Goal: Task Accomplishment & Management: Complete application form

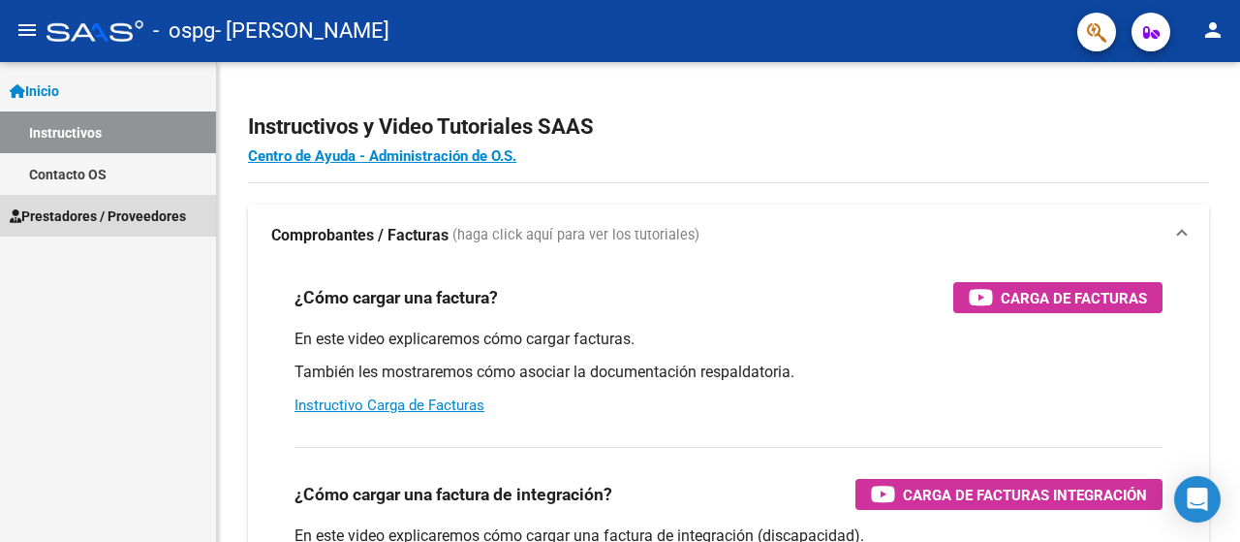
click at [67, 223] on span "Prestadores / Proveedores" at bounding box center [98, 215] width 176 height 21
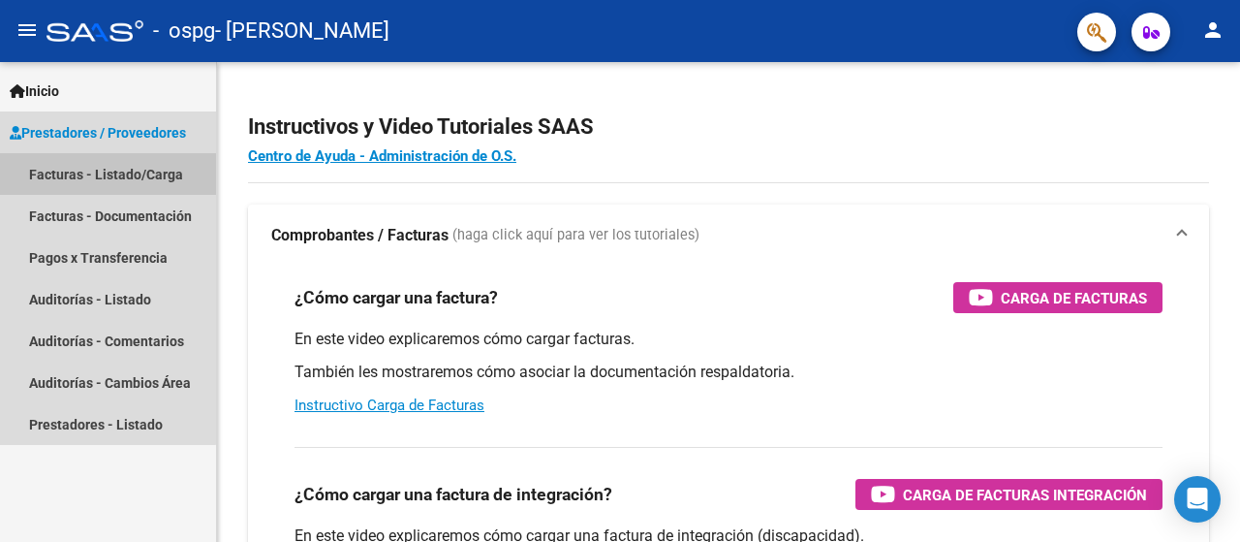
click at [66, 175] on link "Facturas - Listado/Carga" at bounding box center [108, 174] width 216 height 42
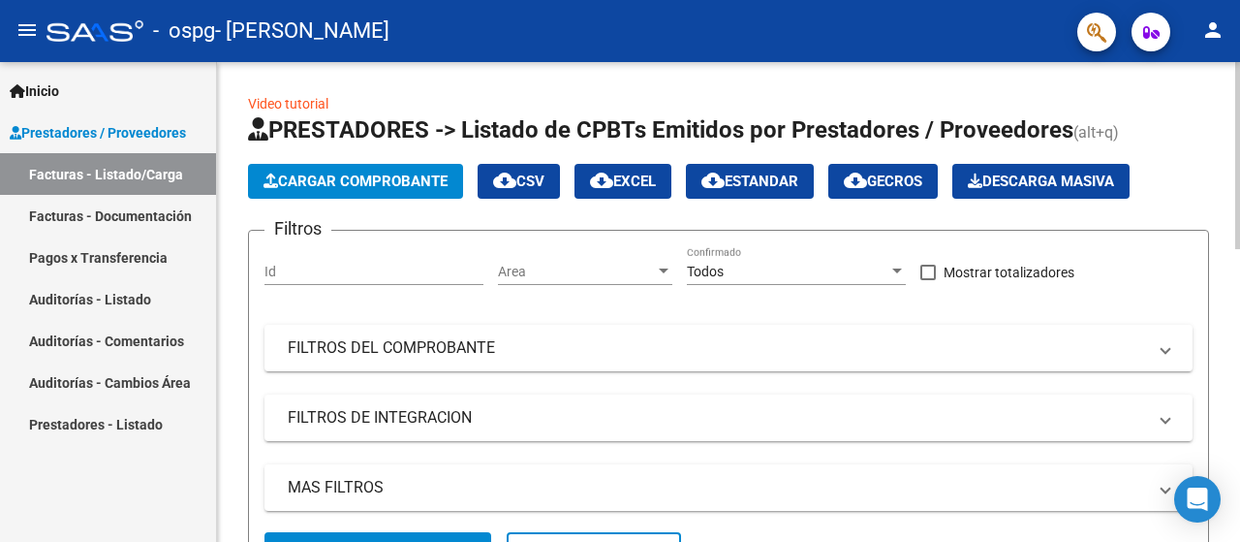
click at [359, 188] on span "Cargar Comprobante" at bounding box center [356, 180] width 184 height 17
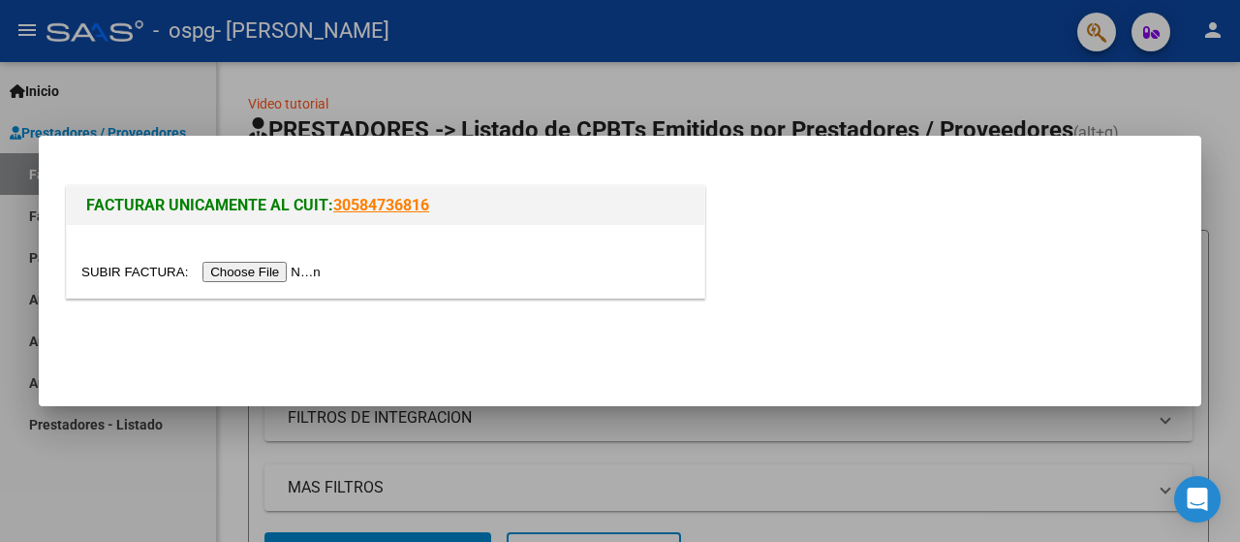
click at [278, 275] on input "file" at bounding box center [203, 272] width 245 height 20
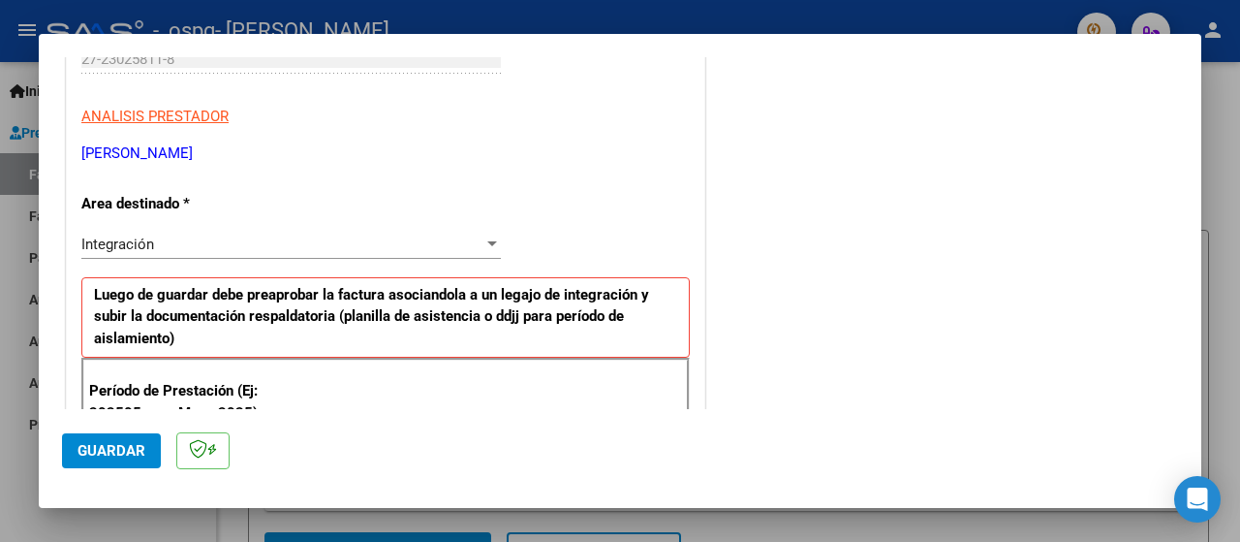
scroll to position [388, 0]
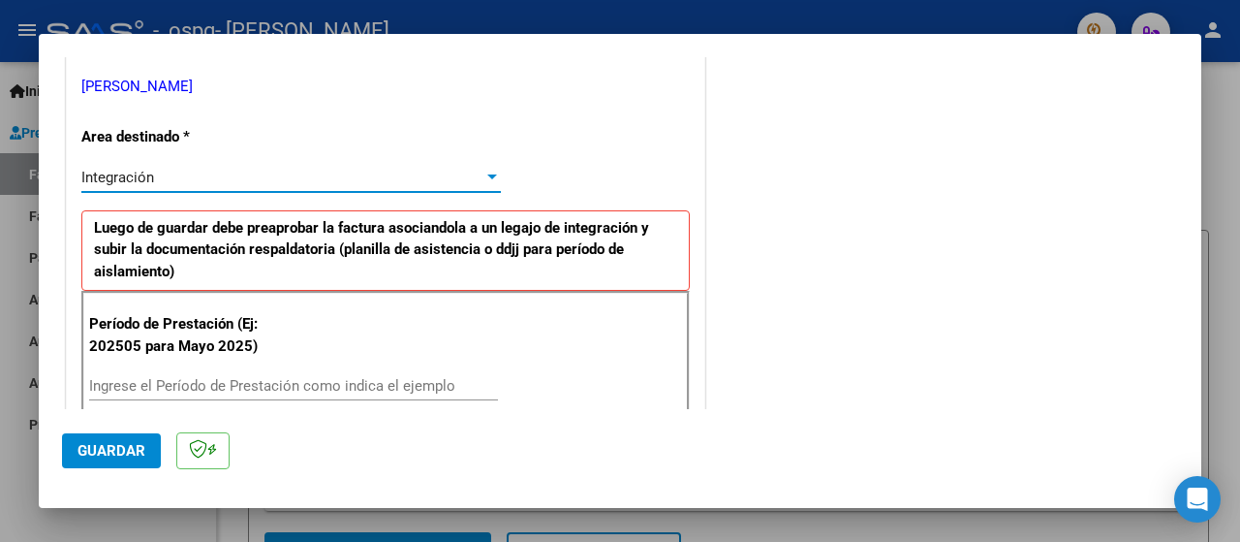
click at [487, 175] on div at bounding box center [492, 176] width 10 height 5
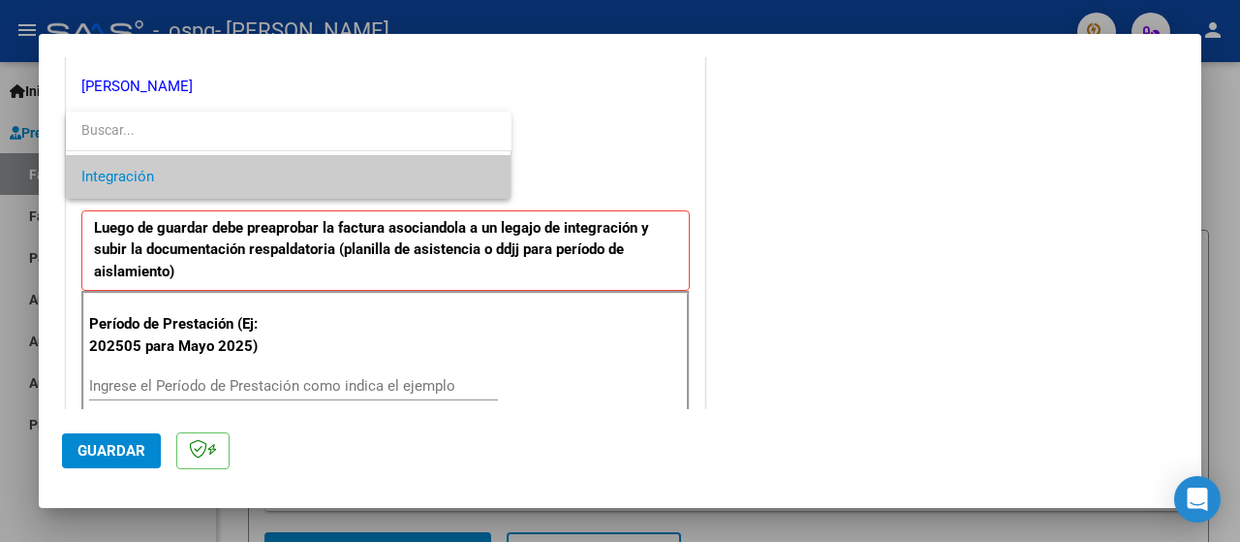
click at [433, 177] on span "Integración" at bounding box center [288, 177] width 415 height 44
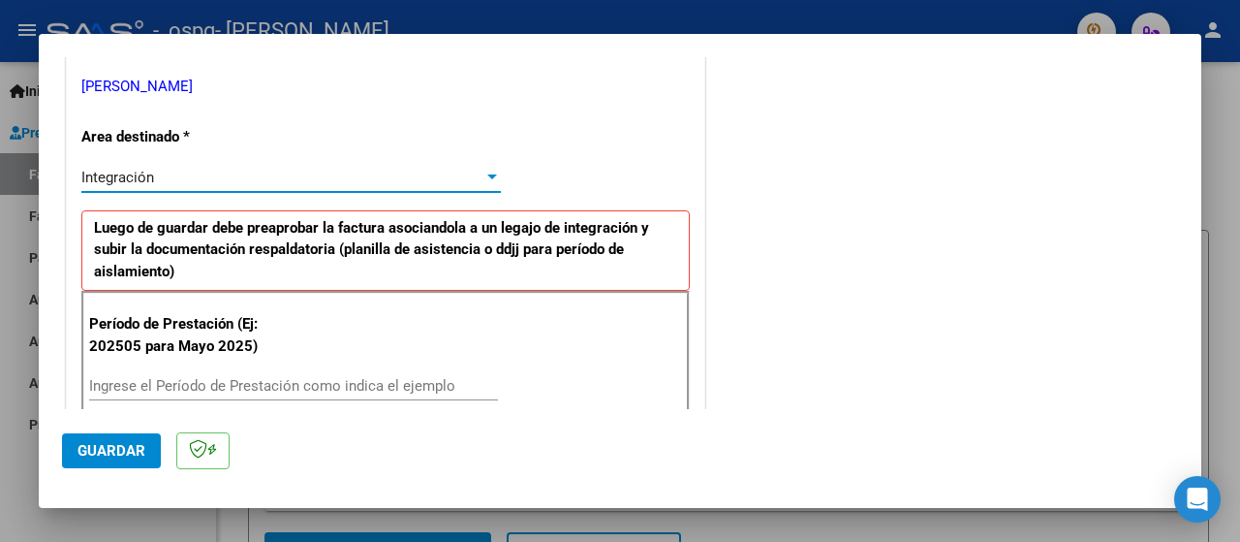
click at [249, 383] on input "Ingrese el Período de Prestación como indica el ejemplo" at bounding box center [293, 385] width 409 height 17
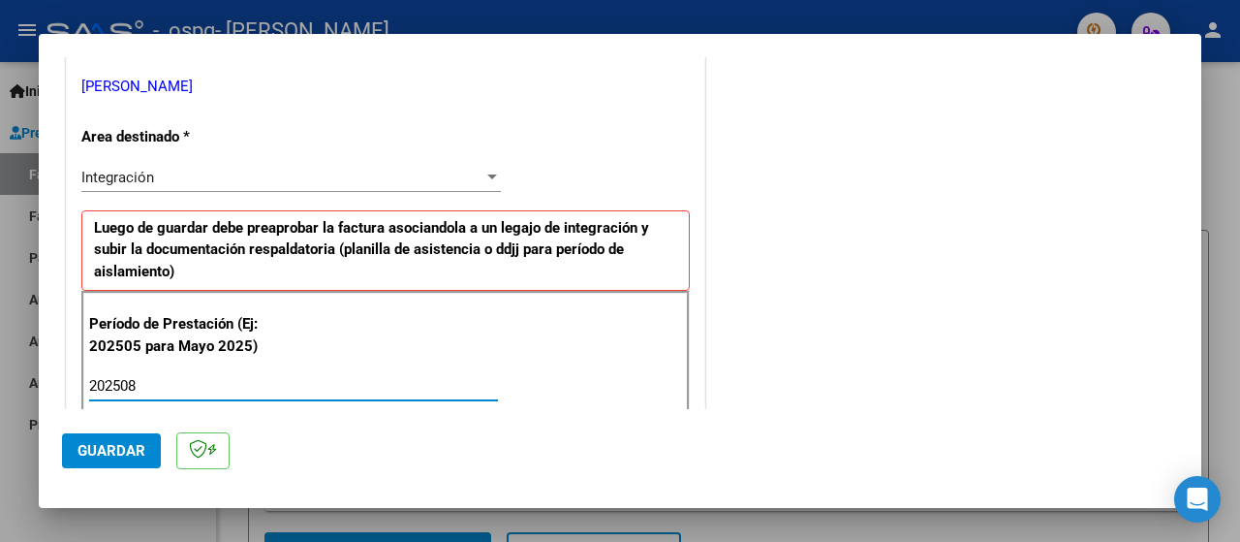
type input "202508"
click at [98, 453] on span "Guardar" at bounding box center [112, 450] width 68 height 17
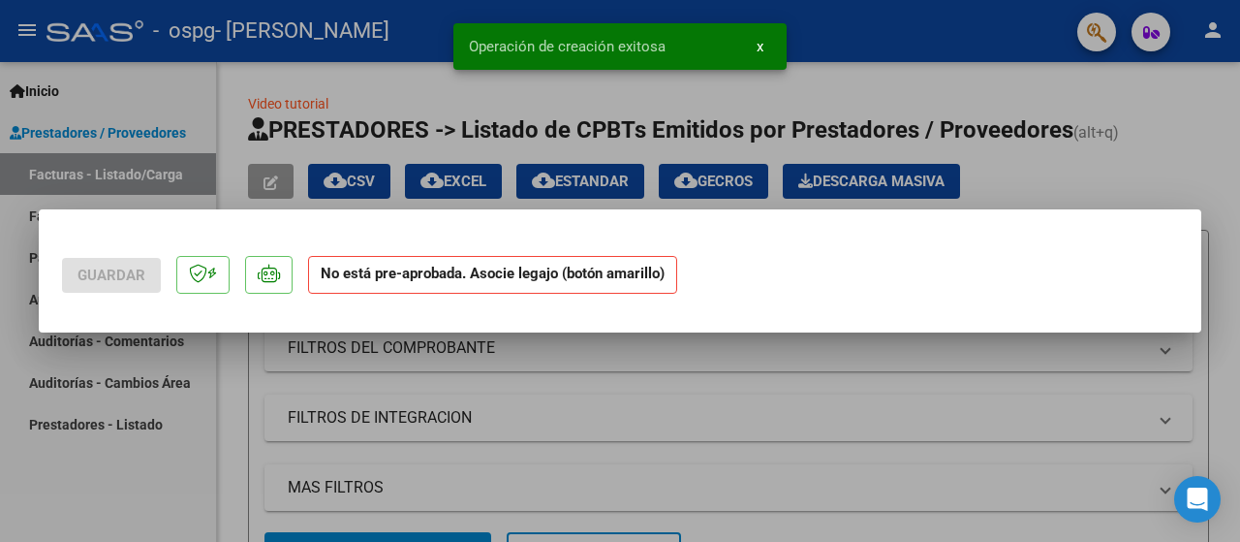
scroll to position [0, 0]
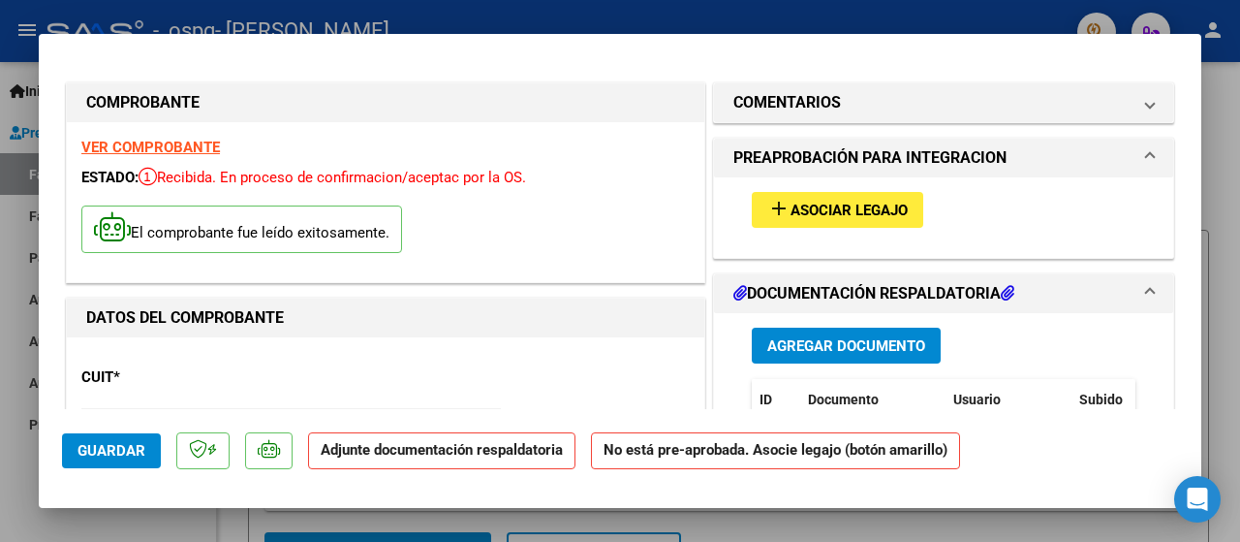
click at [854, 344] on span "Agregar Documento" at bounding box center [846, 345] width 158 height 17
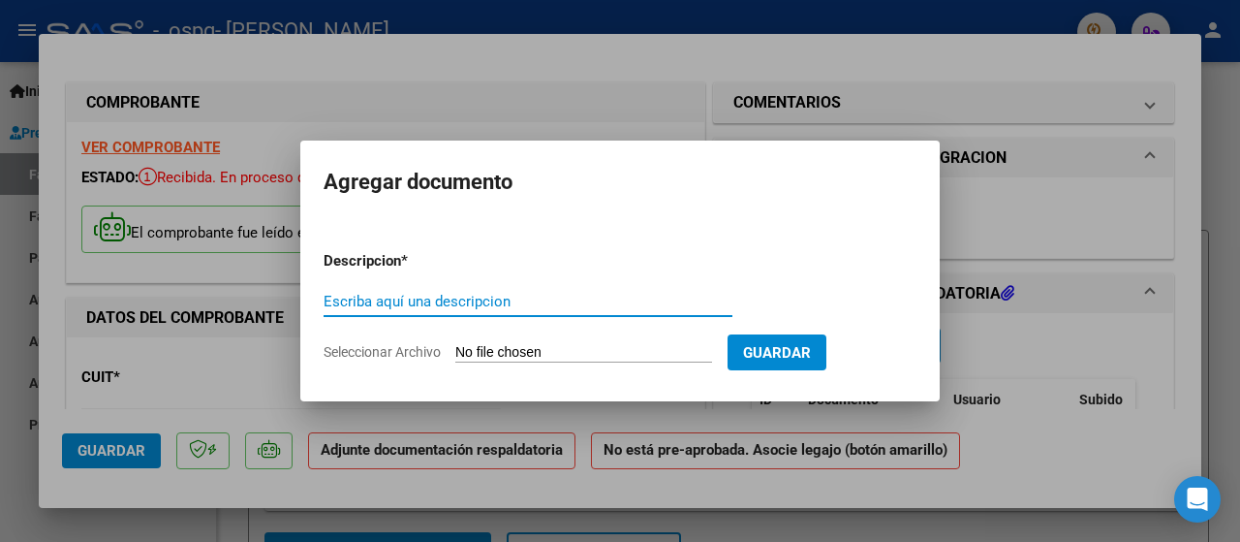
click at [374, 301] on input "Escriba aquí una descripcion" at bounding box center [528, 301] width 409 height 17
type input "planilla de asistencia"
click at [508, 352] on input "Seleccionar Archivo" at bounding box center [583, 353] width 257 height 18
type input "C:\fakepath\[PERSON_NAME][DATE].pdf"
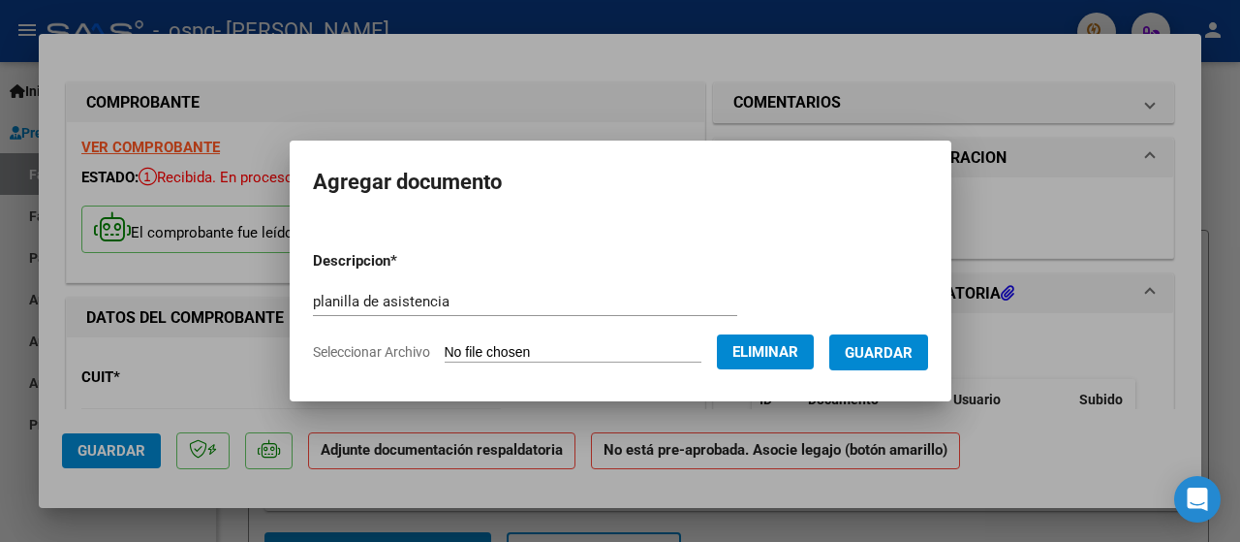
click at [899, 359] on span "Guardar" at bounding box center [879, 352] width 68 height 17
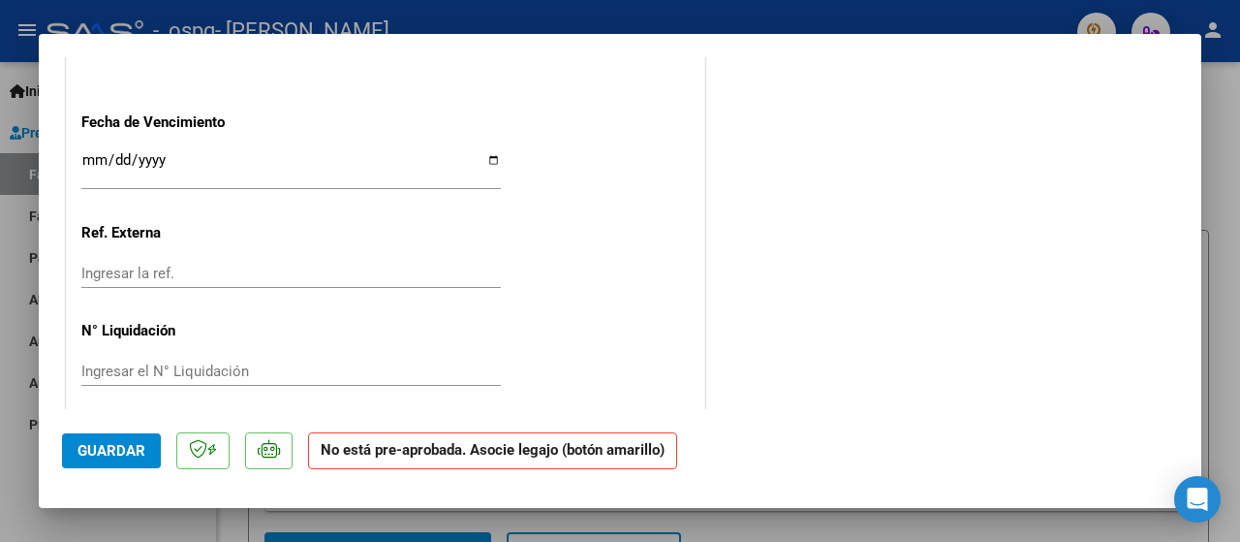
scroll to position [1349, 0]
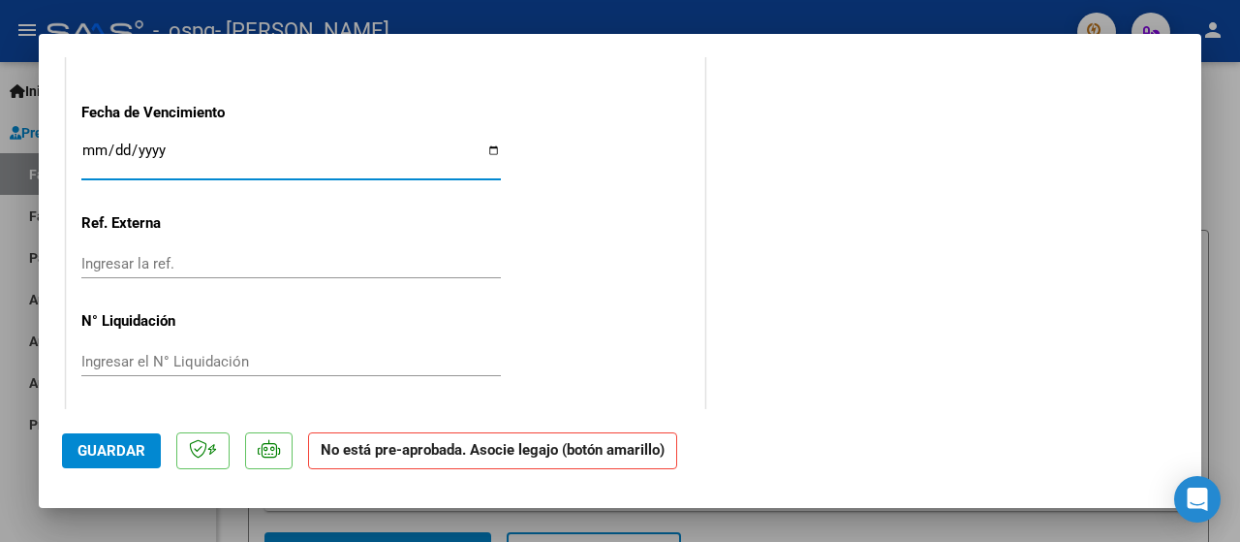
click at [490, 148] on input "Ingresar la fecha" at bounding box center [291, 157] width 420 height 31
type input "[DATE]"
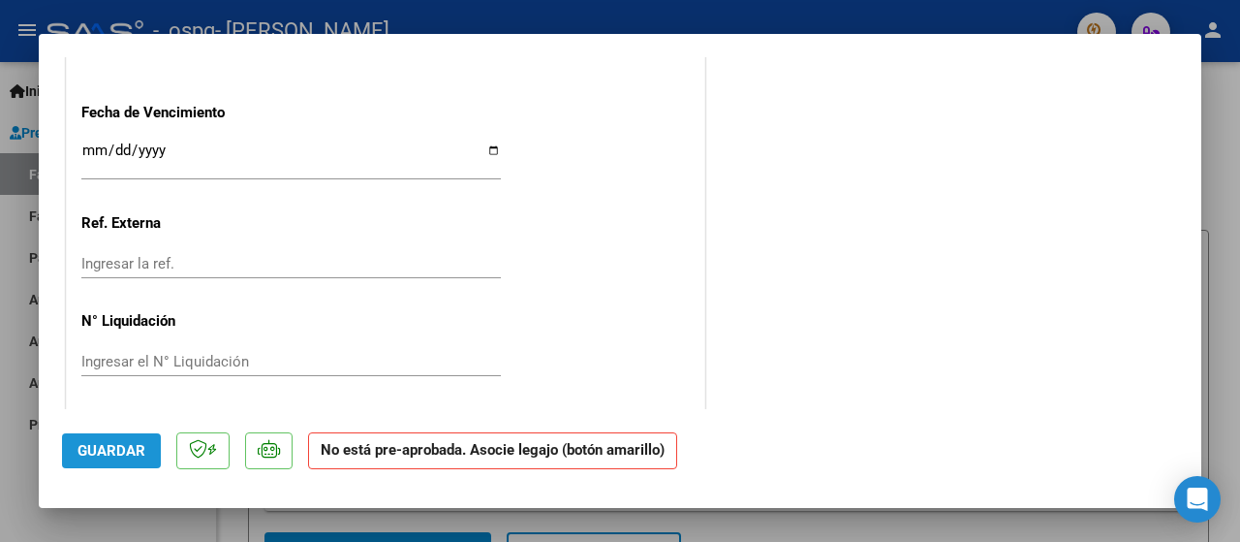
click at [126, 453] on span "Guardar" at bounding box center [112, 450] width 68 height 17
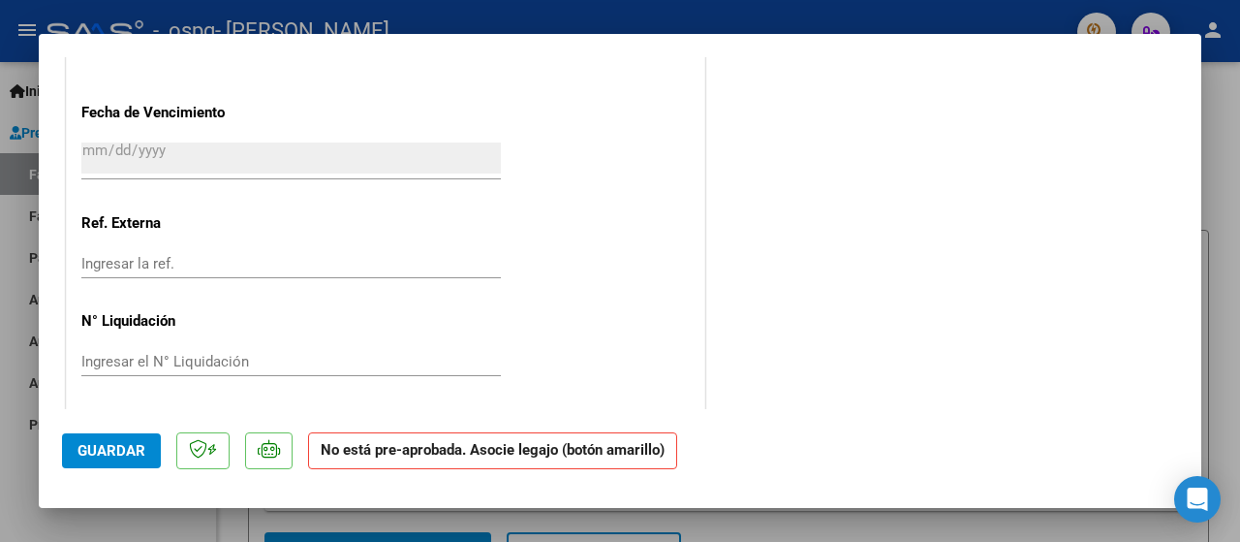
click at [759, 47] on mat-dialog-container "COMPROBANTE VER COMPROBANTE ESTADO: Recibida. En proceso de confirmacion/acepta…" at bounding box center [620, 271] width 1163 height 475
click at [1207, 178] on div at bounding box center [620, 271] width 1240 height 542
type input "$ 0,00"
